Goal: Communication & Community: Answer question/provide support

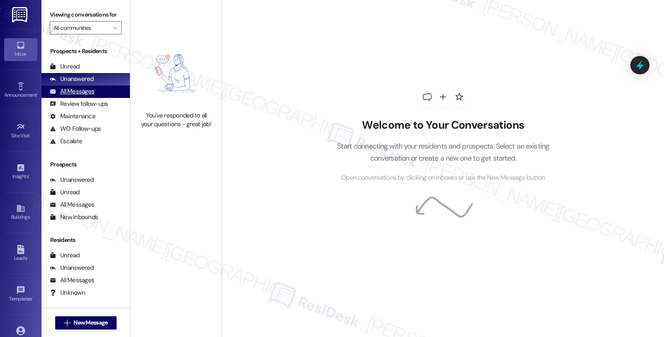
click at [79, 96] on div "All Messages" at bounding box center [72, 91] width 44 height 9
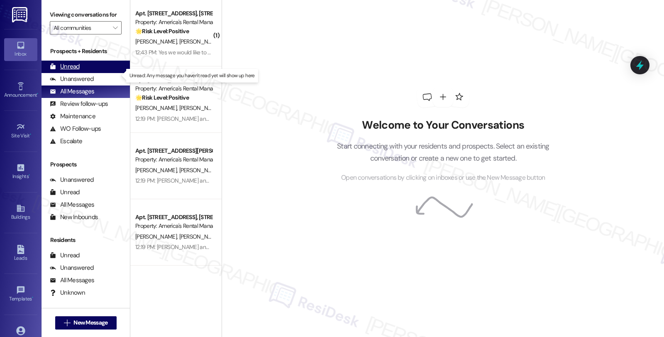
click at [71, 71] on div "Unread" at bounding box center [65, 66] width 30 height 9
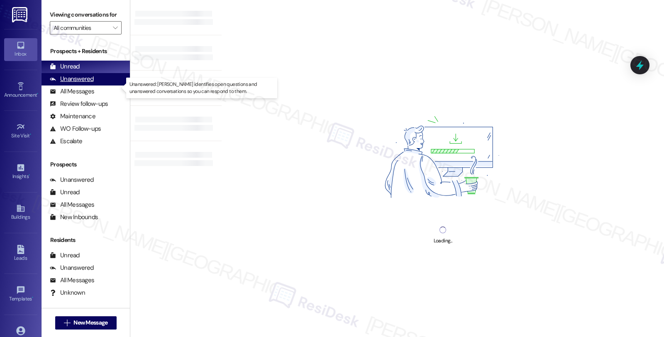
click at [80, 83] on div "Unanswered" at bounding box center [72, 79] width 44 height 9
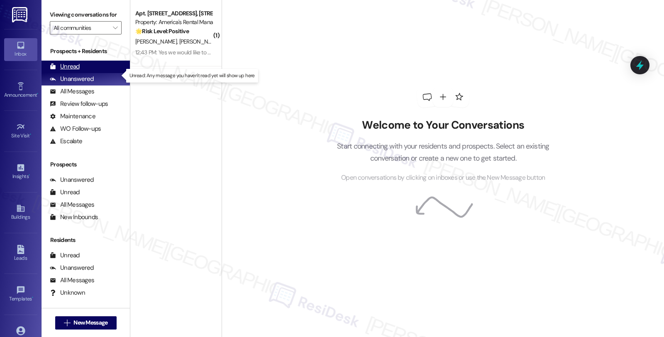
click at [81, 73] on div "Unread (0)" at bounding box center [86, 67] width 88 height 12
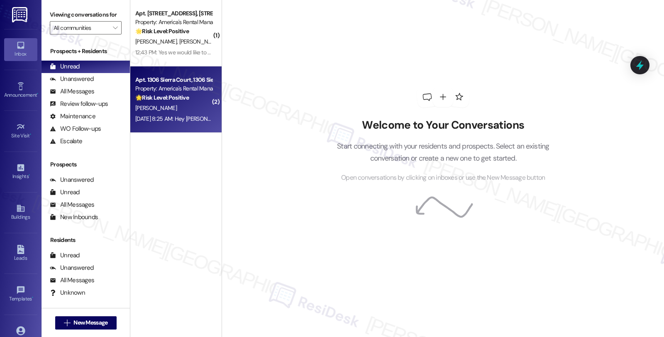
click at [193, 114] on div "[DATE] 8:25 AM: Hey [PERSON_NAME], we appreciate your text! We'll be back at 11…" at bounding box center [173, 119] width 78 height 10
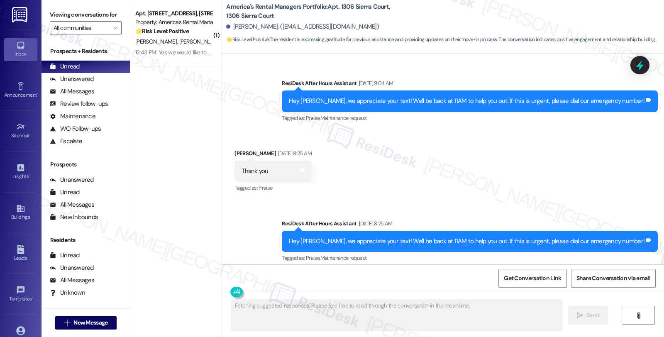
scroll to position [1084, 0]
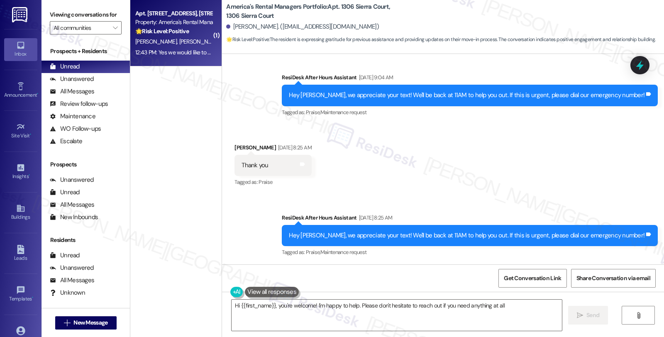
type textarea "Hi {{first_name}}, you're welcome! I'm happy to help. Please don't hesitate to …"
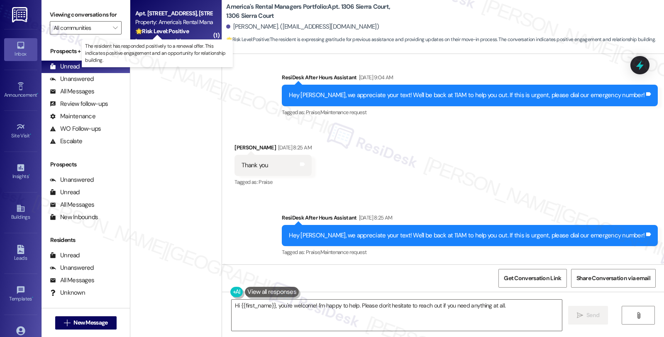
click at [164, 31] on strong "🌟 Risk Level: Positive" at bounding box center [162, 30] width 54 height 7
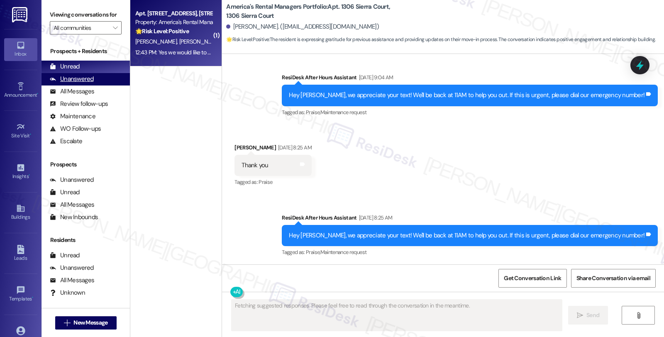
scroll to position [161, 0]
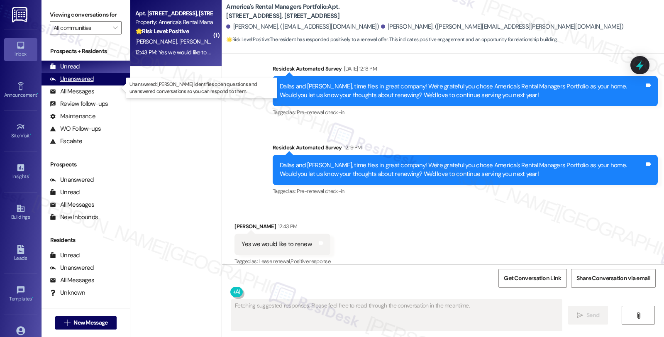
click at [96, 85] on div "Unanswered (0)" at bounding box center [86, 79] width 88 height 12
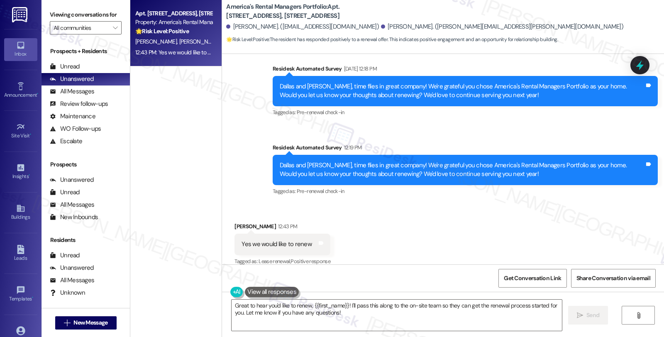
click at [234, 222] on div "[PERSON_NAME] 12:43 PM" at bounding box center [282, 228] width 96 height 12
copy div "[PERSON_NAME]"
click at [376, 230] on div "Received via SMS [PERSON_NAME] 12:43 PM Yes we would like to renew Tags and not…" at bounding box center [443, 238] width 442 height 70
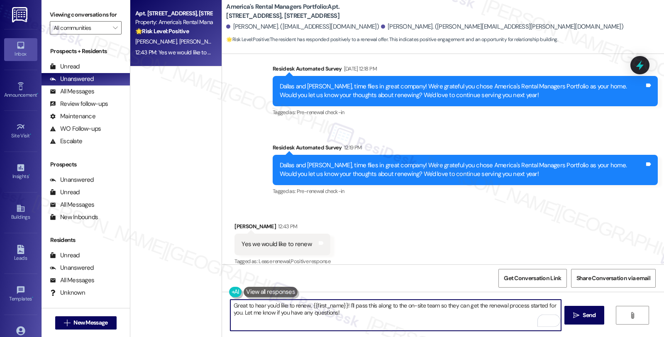
drag, startPoint x: 309, startPoint y: 305, endPoint x: 343, endPoint y: 308, distance: 34.2
click at [343, 308] on textarea "Great to hear you'd like to renew, {{first_name}}! I'll pass this along to the …" at bounding box center [395, 315] width 330 height 31
paste textarea "[PERSON_NAME]"
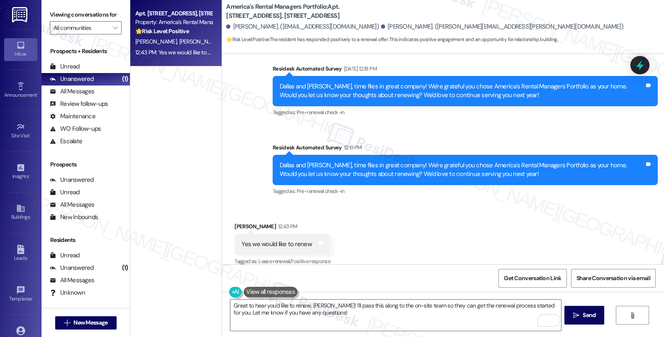
click at [616, 203] on div "Received via SMS [PERSON_NAME] 12:43 PM Yes we would like to renew Tags and not…" at bounding box center [443, 238] width 442 height 70
click at [576, 217] on div "Received via SMS [PERSON_NAME] 12:43 PM Yes we would like to renew Tags and not…" at bounding box center [443, 238] width 442 height 70
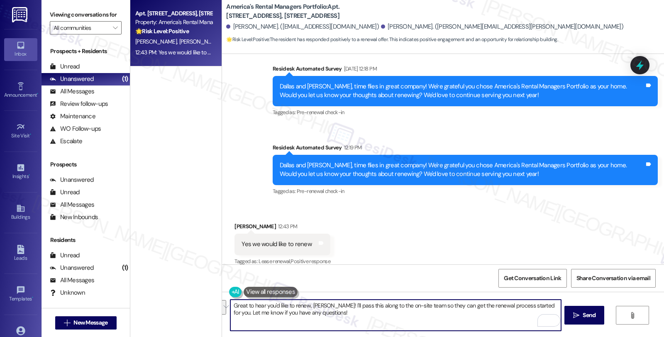
drag, startPoint x: 329, startPoint y: 305, endPoint x: 368, endPoint y: 317, distance: 40.9
click at [368, 317] on textarea "Great to hear you'd like to renew, [PERSON_NAME]! I'll pass this along to the o…" at bounding box center [395, 315] width 330 height 31
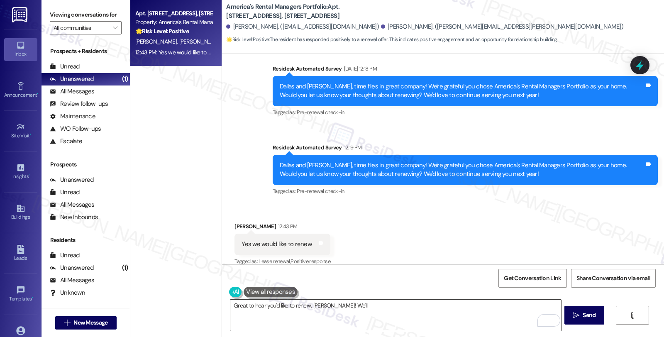
click at [395, 311] on textarea "Great to hear you'd like to renew, [PERSON_NAME]! We'll" at bounding box center [395, 315] width 330 height 31
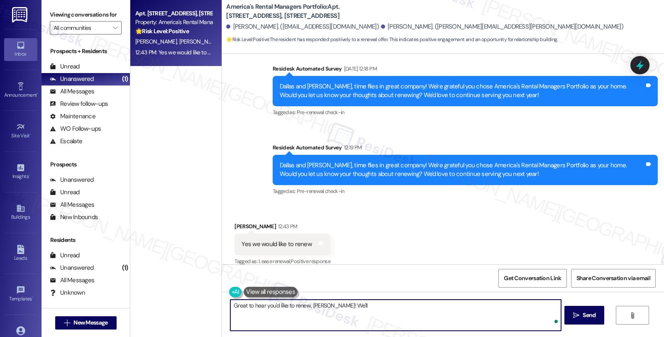
paste textarea "In the meantime, we'd love to hear more about your living experience. What’s th…"
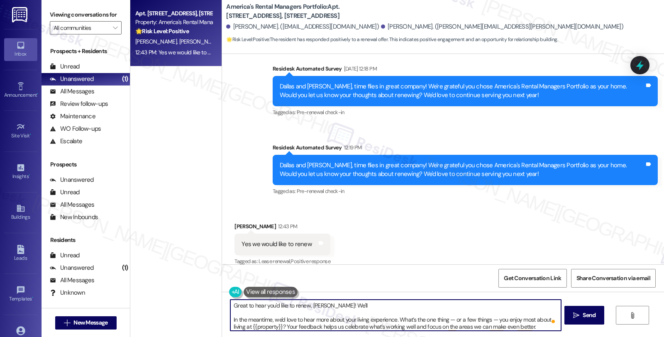
click at [376, 305] on textarea "Great to hear you'd like to renew, [PERSON_NAME]! We'll In the meantime, we'd l…" at bounding box center [395, 315] width 330 height 31
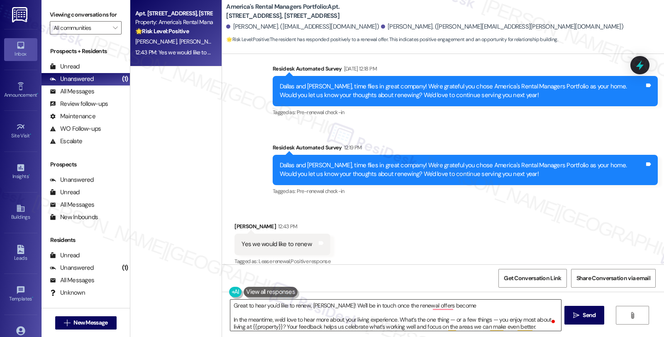
click at [468, 306] on textarea "Great to hear you'd like to renew, [PERSON_NAME]! We'll be in touch once the re…" at bounding box center [395, 315] width 330 height 31
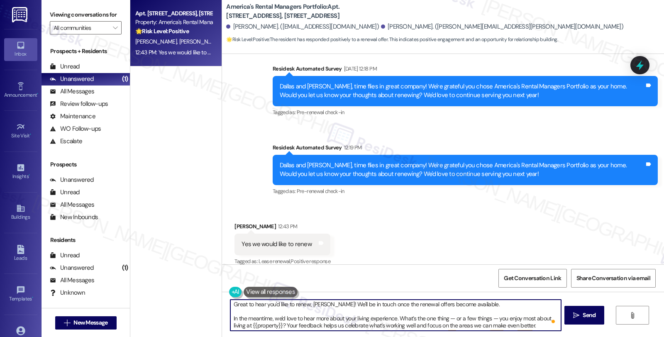
scroll to position [2, 0]
type textarea "Great to hear you'd like to renew, [PERSON_NAME]! We'll be in touch once the re…"
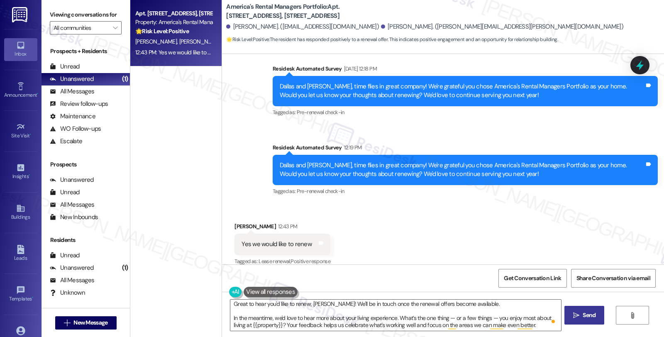
click at [577, 310] on button " Send" at bounding box center [584, 315] width 40 height 19
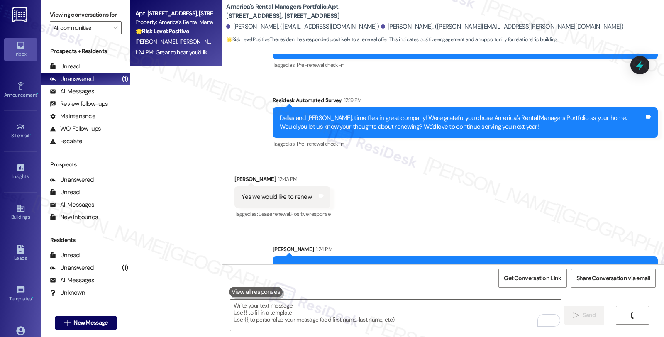
scroll to position [245, 0]
